Goal: Obtain resource: Obtain resource

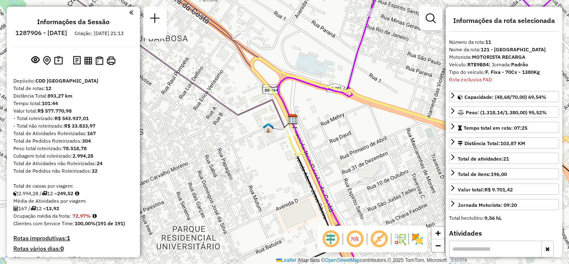
select select "**********"
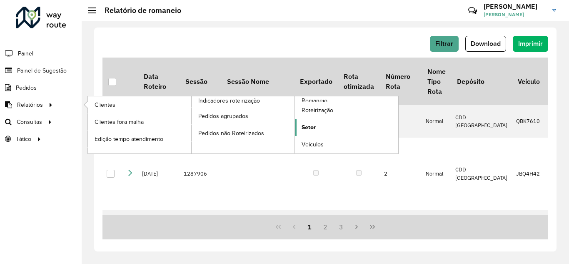
click at [305, 126] on span "Setor" at bounding box center [309, 127] width 14 height 9
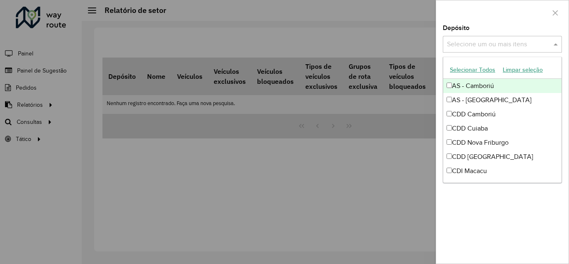
click at [496, 44] on input "text" at bounding box center [498, 45] width 107 height 10
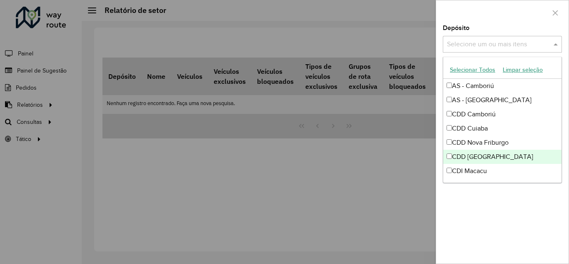
click at [474, 156] on div "CDD [GEOGRAPHIC_DATA]" at bounding box center [503, 157] width 118 height 14
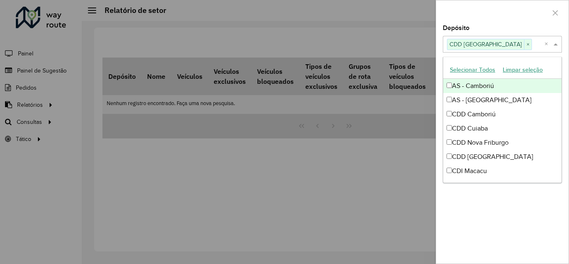
click at [554, 42] on span at bounding box center [557, 44] width 10 height 10
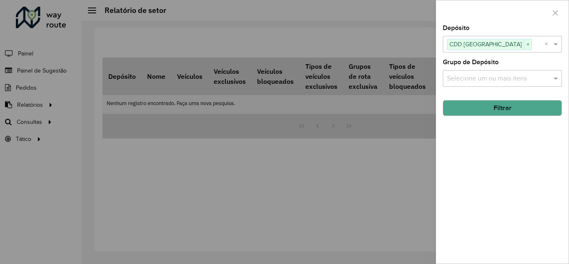
click at [488, 108] on button "Filtrar" at bounding box center [502, 108] width 119 height 16
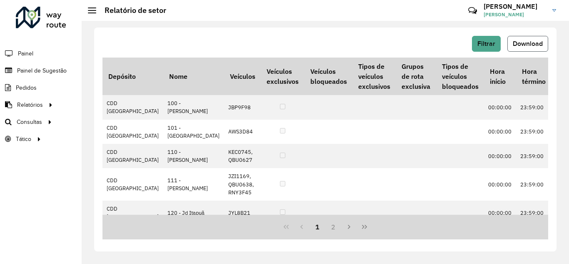
click at [520, 40] on span "Download" at bounding box center [528, 43] width 30 height 7
